Goal: Communication & Community: Answer question/provide support

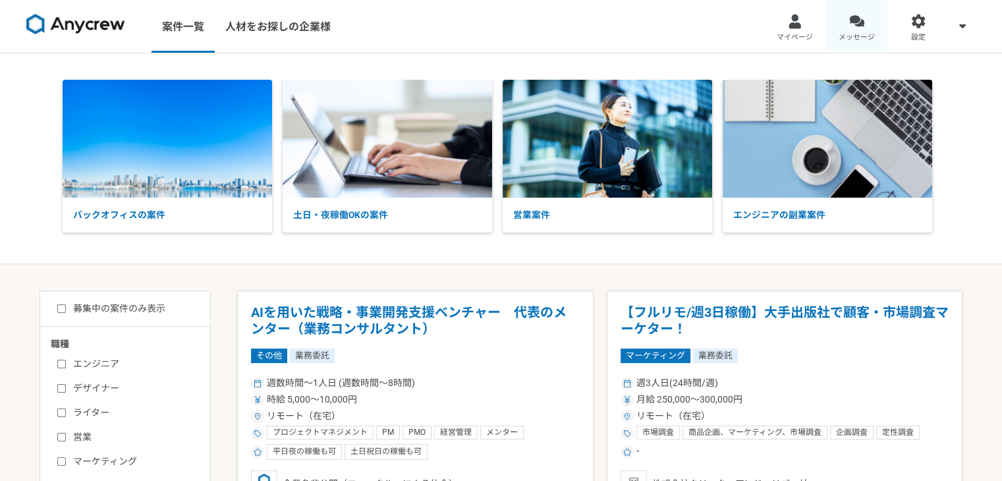
click at [855, 22] on div at bounding box center [856, 21] width 15 height 15
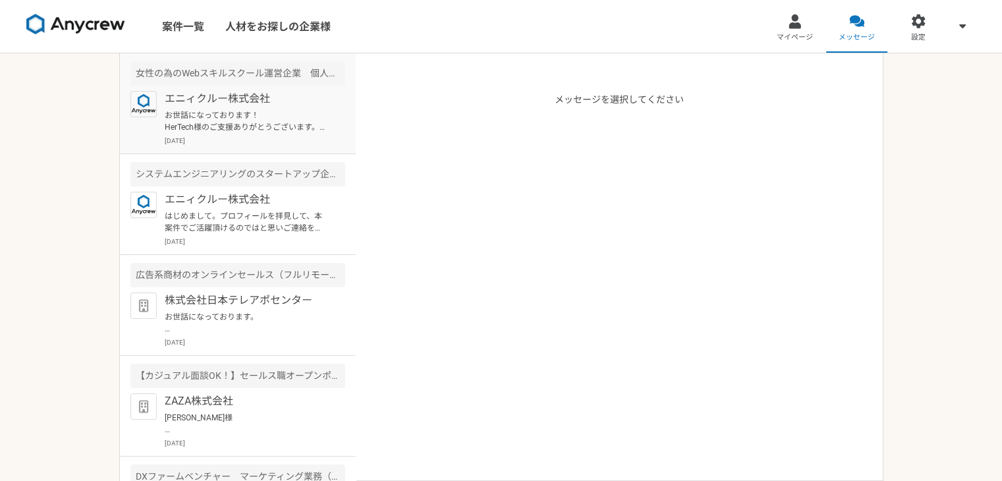
click at [252, 119] on p "お世話になっております！ HerTech様のご支援ありがとうございます。 稼働のご状況についてですが、ロープレに関しての進捗はいかがでしょうか？ お困りごとな…" at bounding box center [246, 121] width 163 height 24
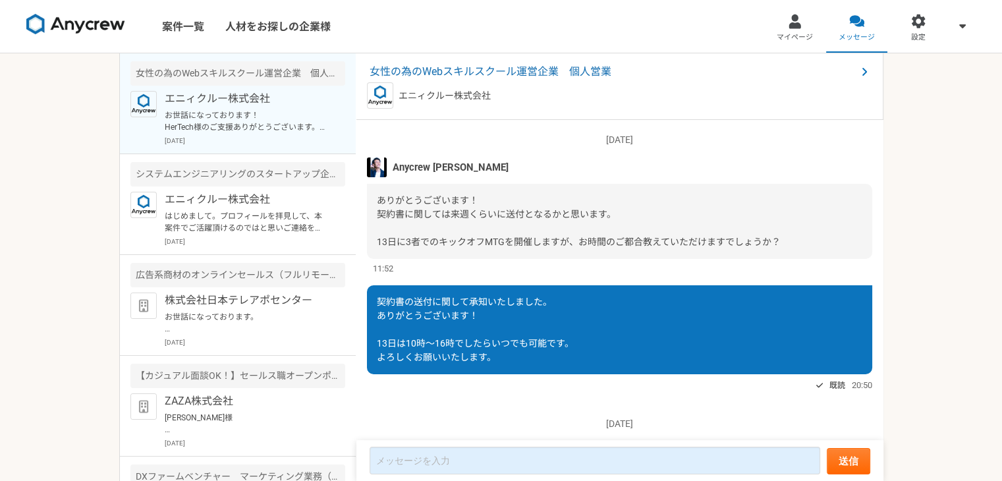
scroll to position [1298, 0]
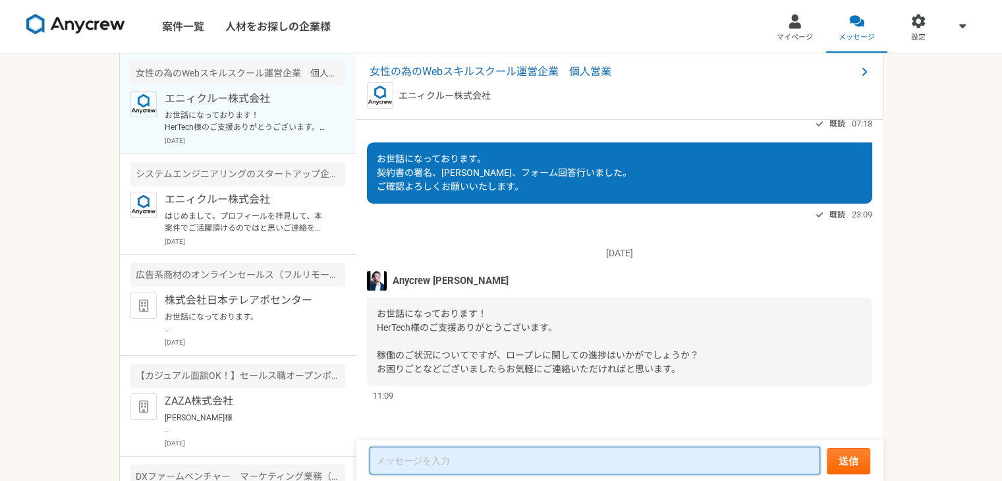
click at [423, 454] on textarea at bounding box center [594, 460] width 450 height 28
type textarea "o"
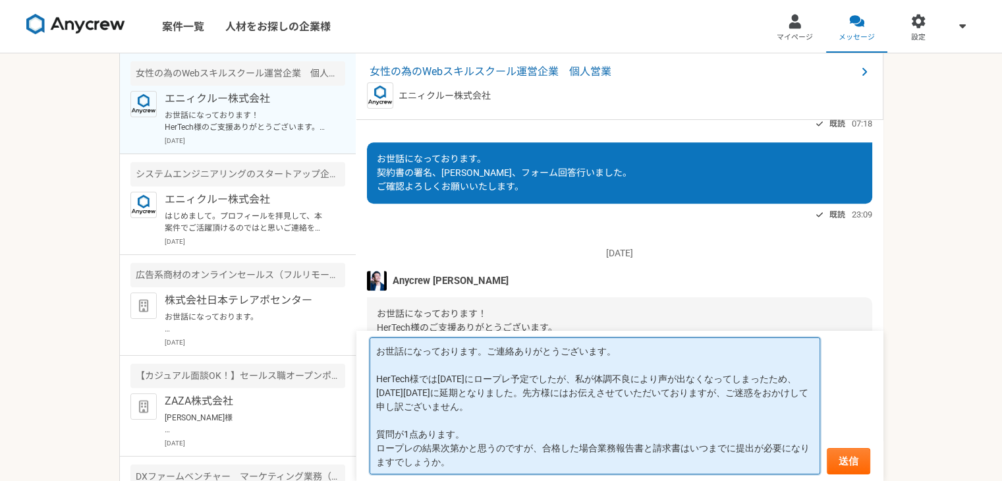
scroll to position [0, 0]
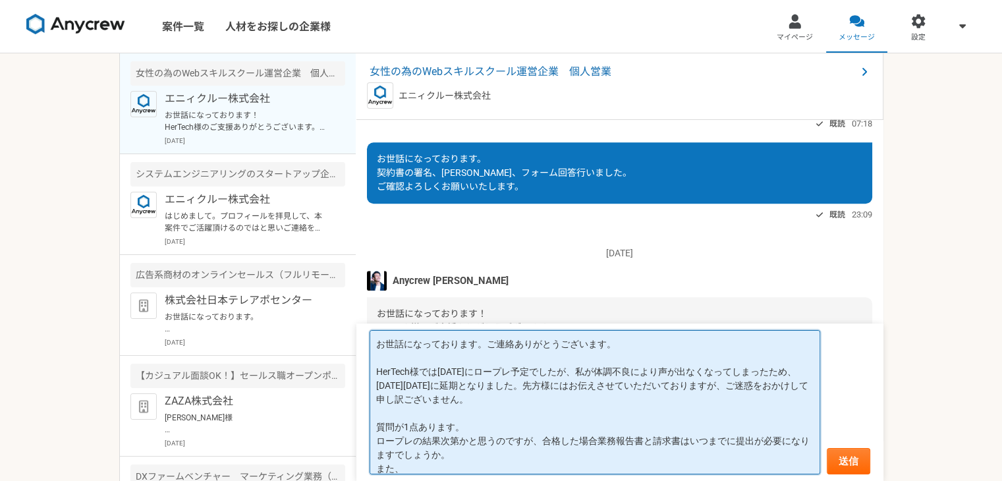
click at [594, 441] on textarea "お世話になっております。ご連絡ありがとうございます。 HerTech様では[DATE]にロープレ予定でしたが、私が体調不良により声が出なくなってしまったため、…" at bounding box center [594, 402] width 450 height 144
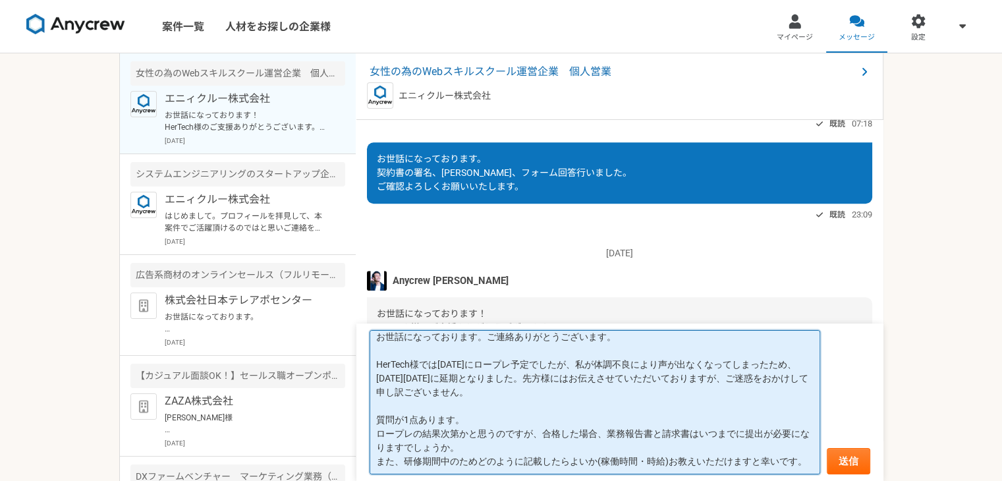
scroll to position [14, 0]
type textarea "お世話になっております。ご連絡ありがとうございます。 HerTech様では[DATE]にロープレ予定でしたが、私が体調不良により声が出なくなってしまったため、…"
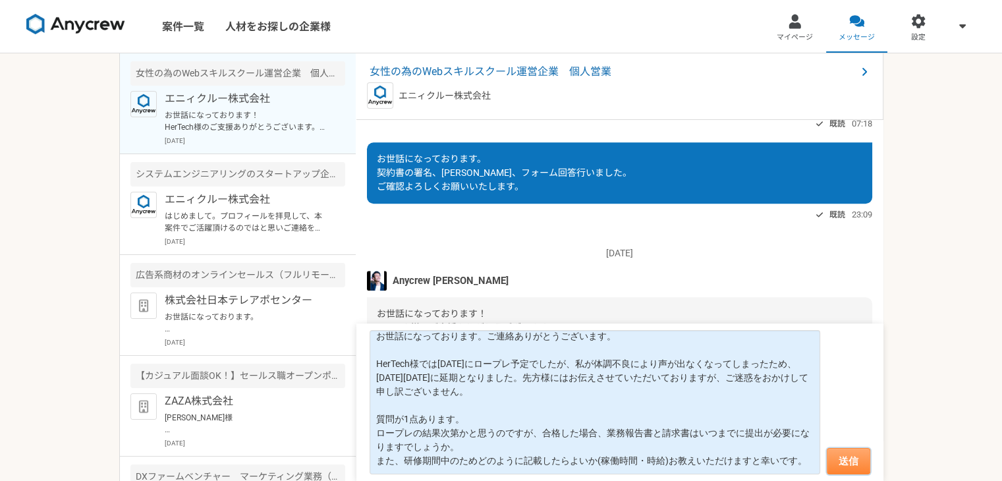
click at [840, 460] on button "送信" at bounding box center [847, 461] width 43 height 26
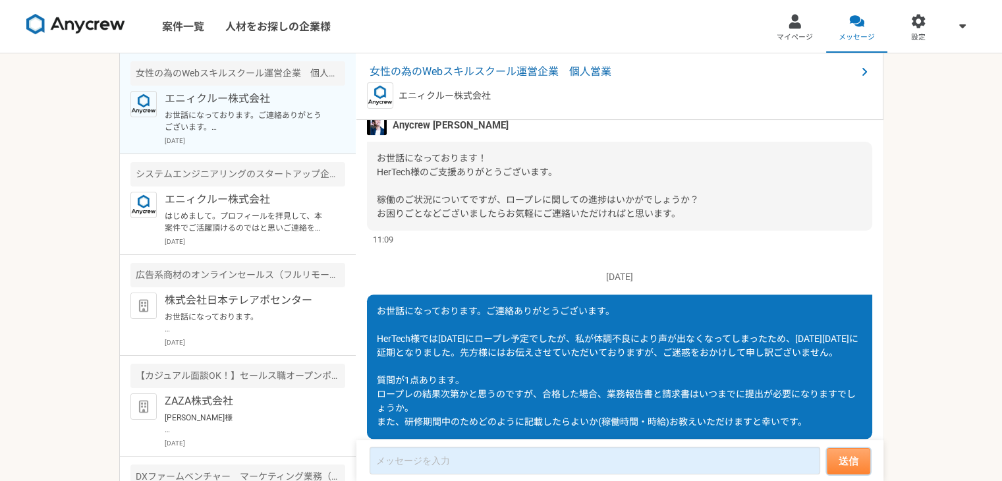
scroll to position [1392, 0]
